Goal: Task Accomplishment & Management: Manage account settings

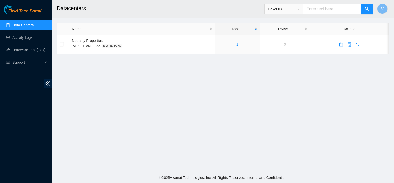
drag, startPoint x: 0, startPoint y: 0, endPoint x: 183, endPoint y: 131, distance: 224.9
click at [183, 131] on main "Datacenters Ticket ID V Name Todo RMAs Actions Netrality Properties [STREET_ADD…" at bounding box center [223, 86] width 343 height 172
click at [239, 45] on link "1" at bounding box center [238, 44] width 2 height 4
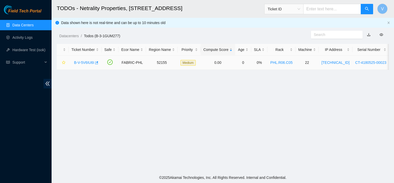
click at [82, 65] on div "B-V-5V6IU6I" at bounding box center [84, 62] width 27 height 8
click at [88, 62] on link "B-V-5V6IU6I" at bounding box center [84, 62] width 20 height 4
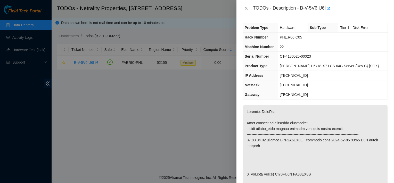
click at [193, 111] on div at bounding box center [197, 91] width 394 height 183
click at [247, 11] on div "TODOs - Description - B-V-5V6IU6I" at bounding box center [315, 8] width 145 height 8
click at [245, 8] on icon "close" at bounding box center [246, 8] width 4 height 4
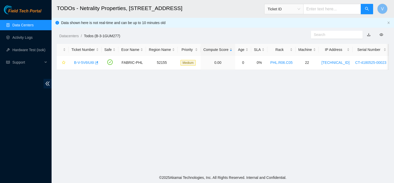
click at [224, 17] on header "TODOs - Netrality Properties, [STREET_ADDRESS] Ticket ID V" at bounding box center [249, 9] width 394 height 18
click at [156, 133] on main "TODOs - Netrality Properties, [STREET_ADDRESS] Ticket ID V Data shown here is n…" at bounding box center [223, 86] width 343 height 172
